Goal: Information Seeking & Learning: Check status

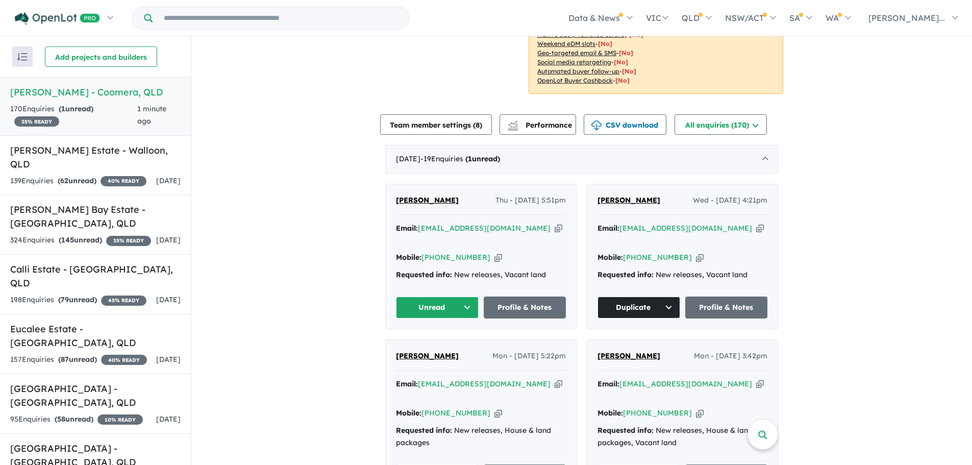
scroll to position [273, 0]
click at [66, 176] on span "62" at bounding box center [64, 180] width 8 height 9
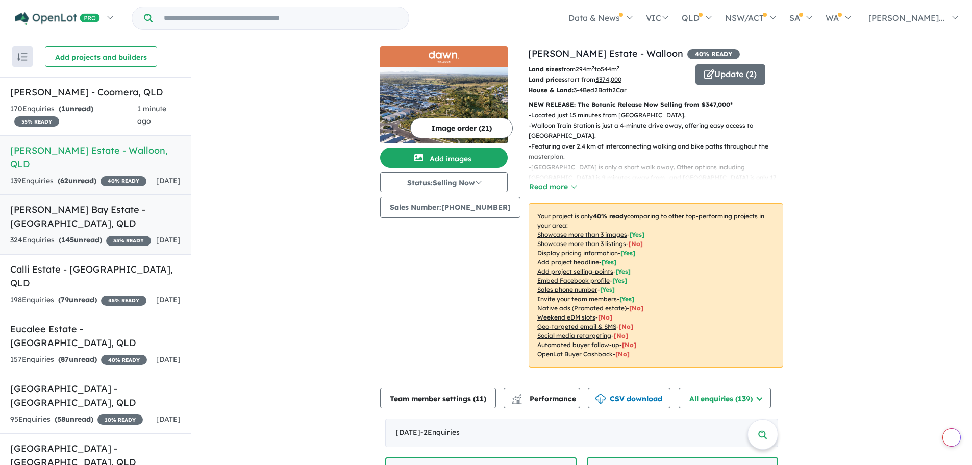
drag, startPoint x: 92, startPoint y: 239, endPoint x: 251, endPoint y: 223, distance: 160.0
click at [92, 239] on strong "( 145 unread)" at bounding box center [80, 239] width 43 height 9
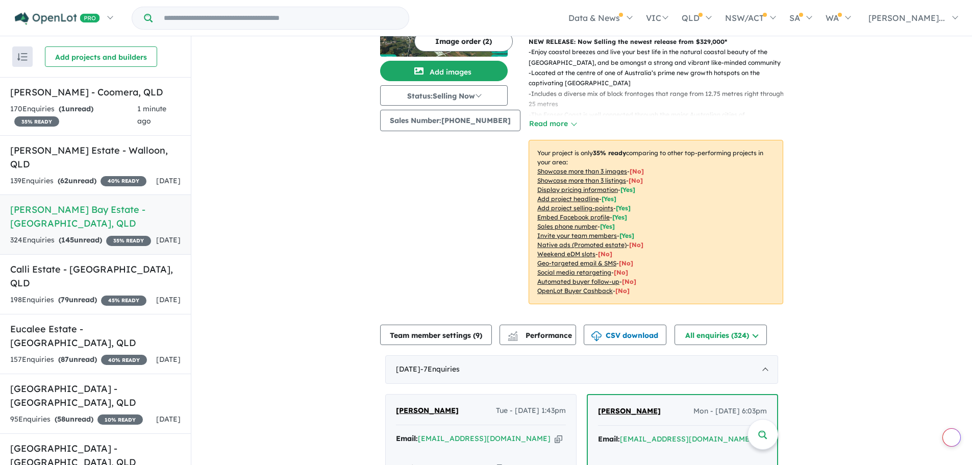
scroll to position [270, 0]
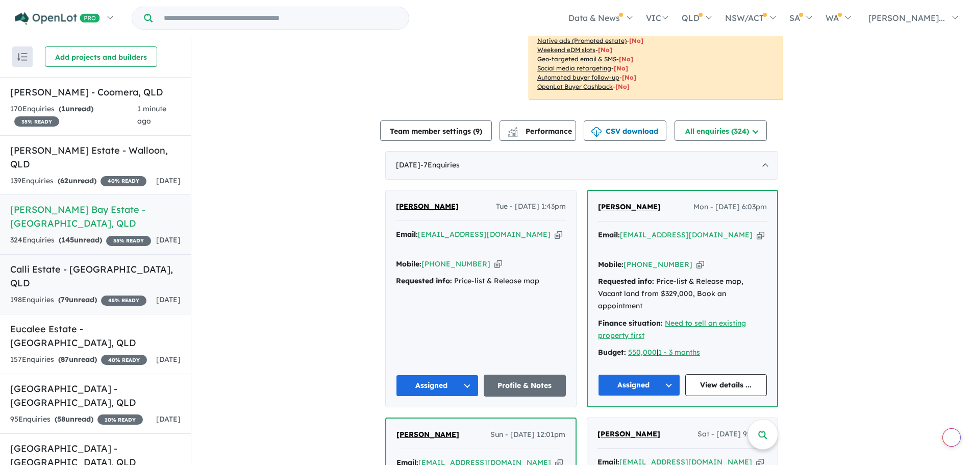
click at [122, 288] on link "Calli Estate - [GEOGRAPHIC_DATA] , QLD 198 Enquir ies ( 79 unread) 45 % READY […" at bounding box center [95, 284] width 191 height 60
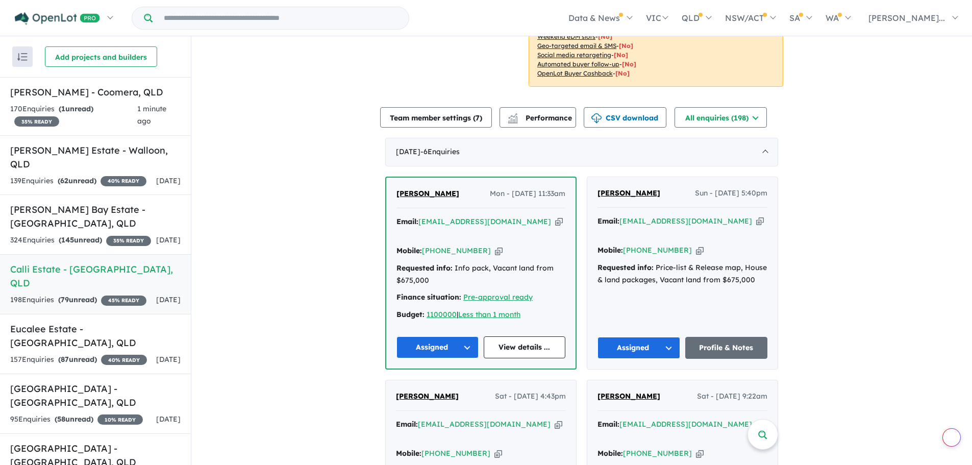
scroll to position [260, 0]
click at [74, 341] on h5 "Eucalee Estate - [GEOGRAPHIC_DATA] , [GEOGRAPHIC_DATA]" at bounding box center [95, 336] width 170 height 28
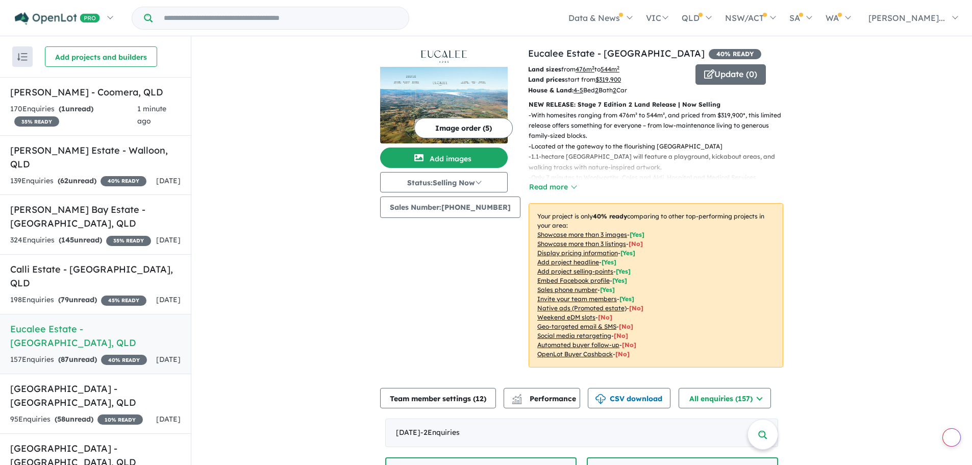
scroll to position [204, 0]
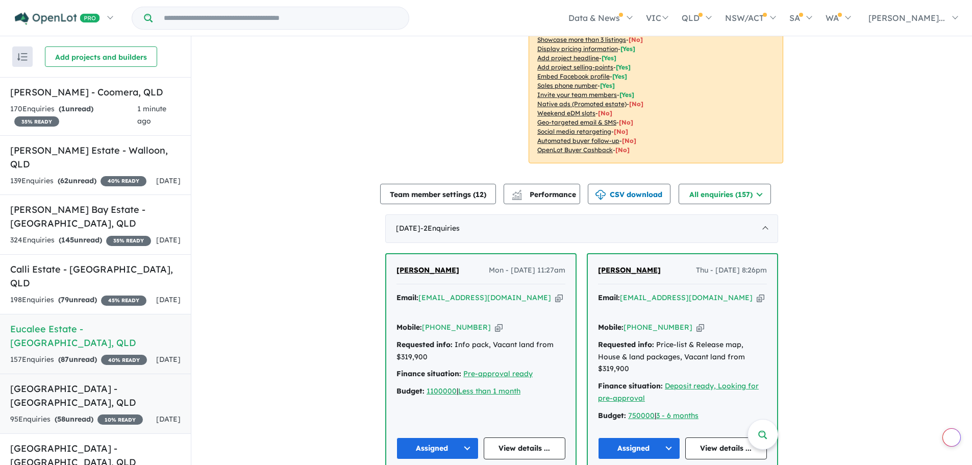
click at [84, 409] on h5 "[GEOGRAPHIC_DATA] - [GEOGRAPHIC_DATA] , [GEOGRAPHIC_DATA]" at bounding box center [95, 396] width 170 height 28
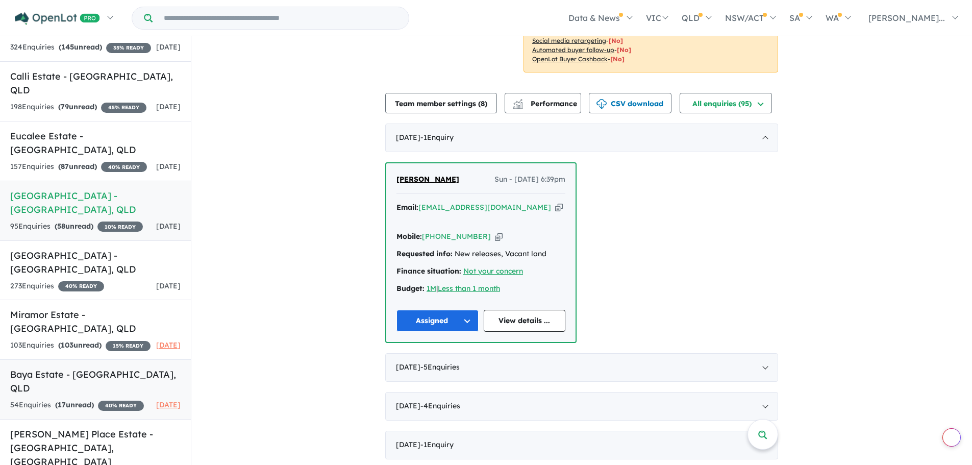
scroll to position [204, 0]
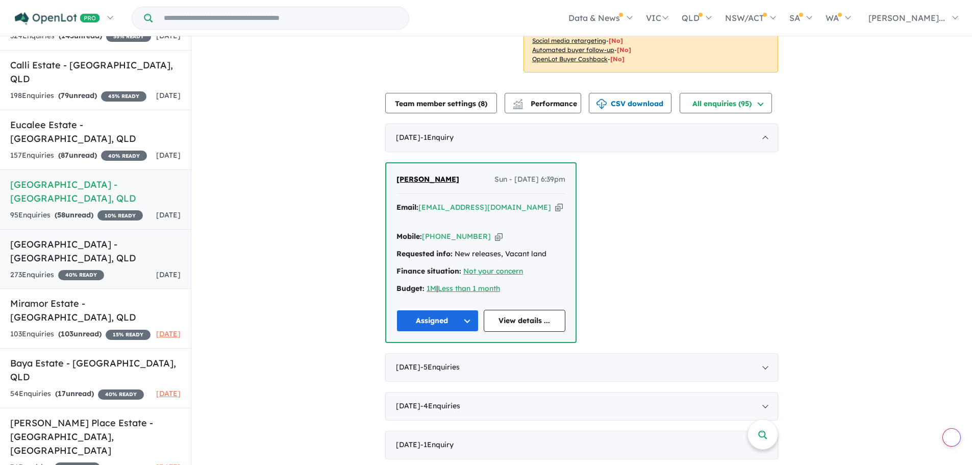
click at [163, 275] on span "[DATE]" at bounding box center [168, 274] width 24 height 9
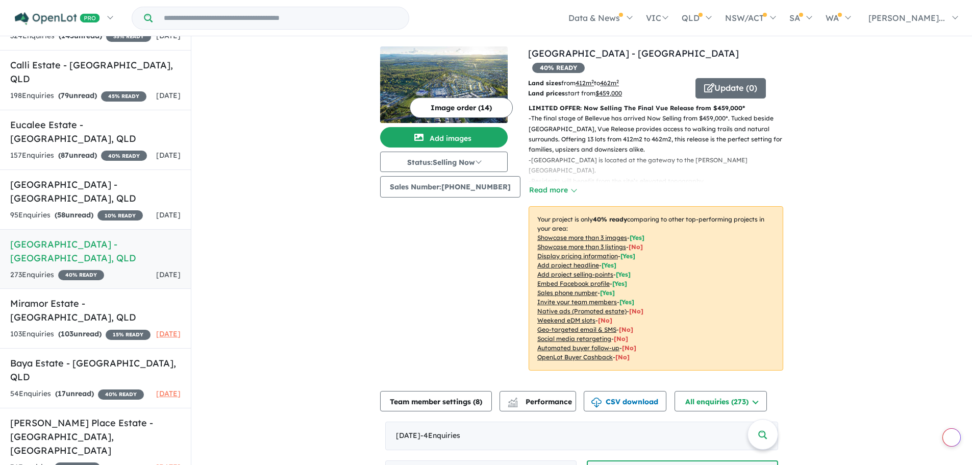
scroll to position [204, 0]
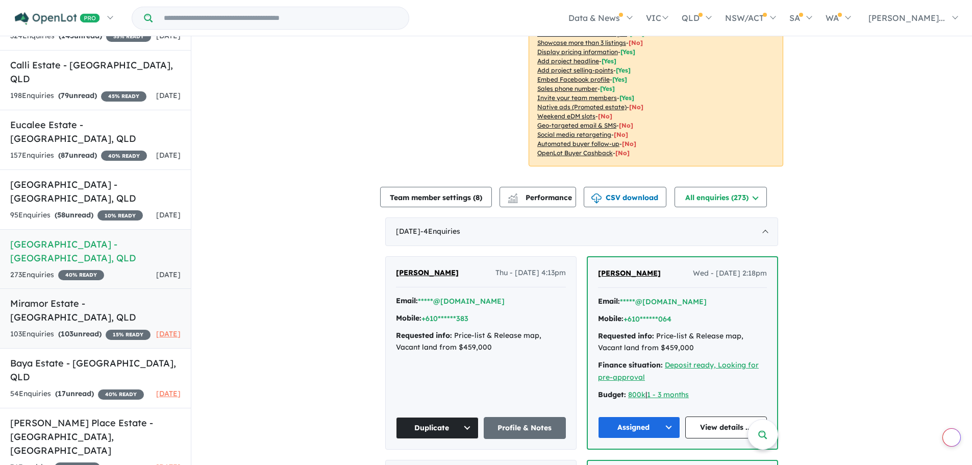
click at [76, 329] on strong "( 103 unread)" at bounding box center [79, 333] width 43 height 9
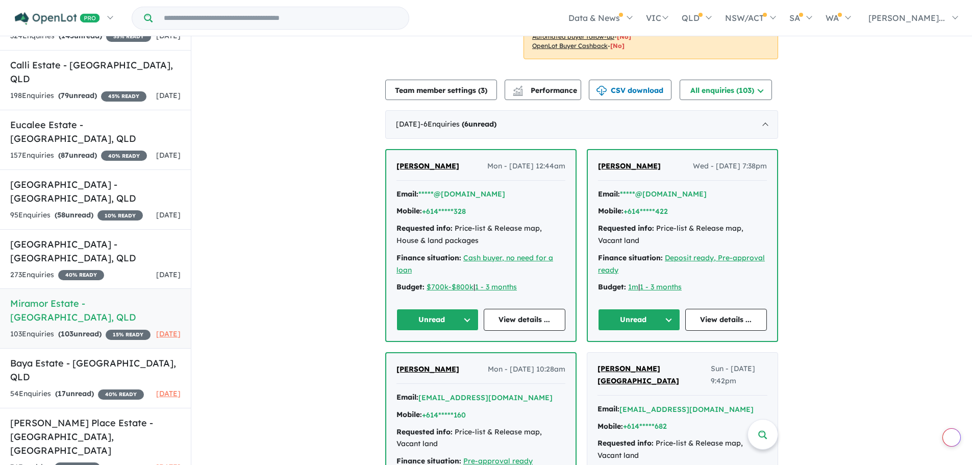
scroll to position [204, 0]
click at [95, 376] on link "Baya Estate - [GEOGRAPHIC_DATA] , [GEOGRAPHIC_DATA] 54 Enquir ies ( 17 unread) …" at bounding box center [95, 378] width 191 height 60
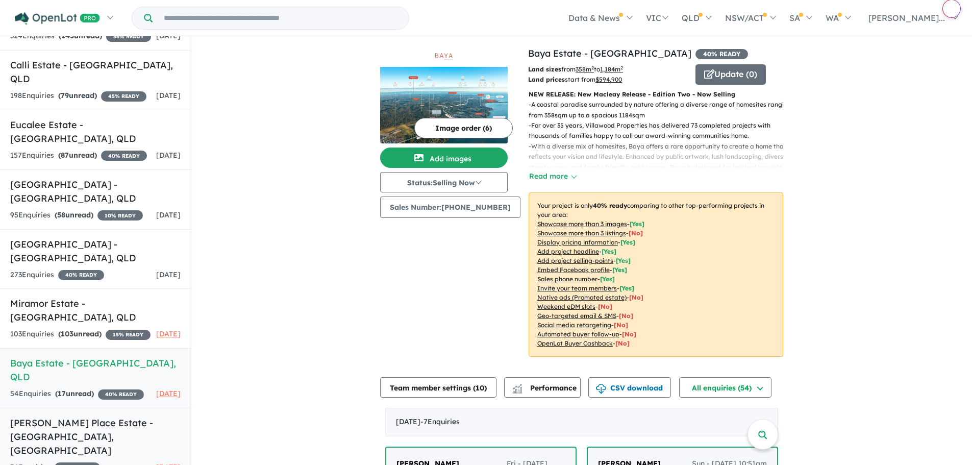
click at [57, 438] on h5 "[PERSON_NAME] Place Estate - [GEOGRAPHIC_DATA] , [GEOGRAPHIC_DATA]" at bounding box center [95, 436] width 170 height 41
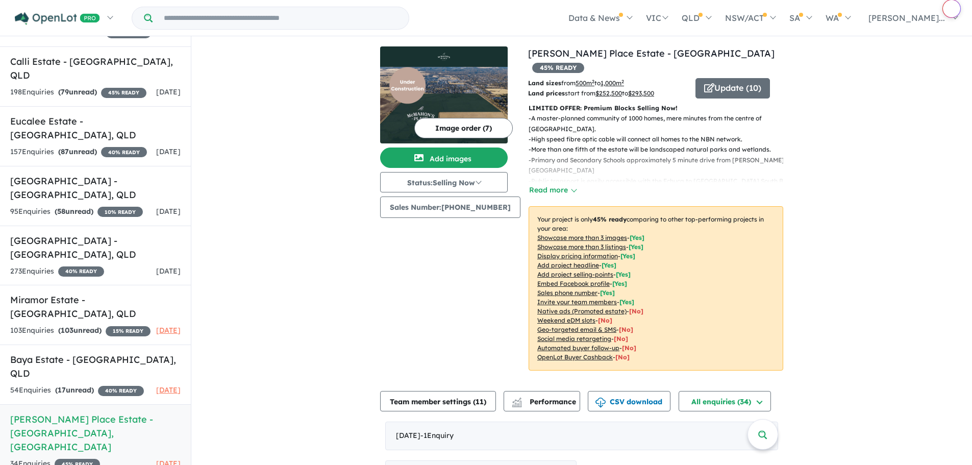
scroll to position [209, 0]
